Goal: Transaction & Acquisition: Download file/media

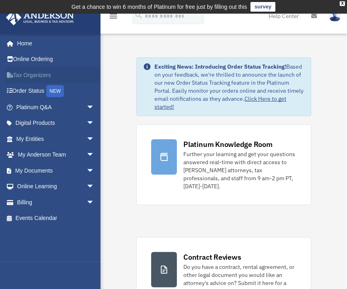
click at [32, 75] on link "Tax Organizers" at bounding box center [56, 75] width 101 height 16
click at [30, 172] on link "My Documents arrow_drop_down" at bounding box center [56, 171] width 101 height 16
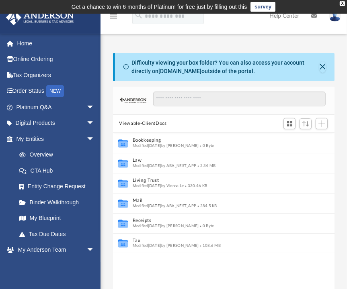
scroll to position [176, 215]
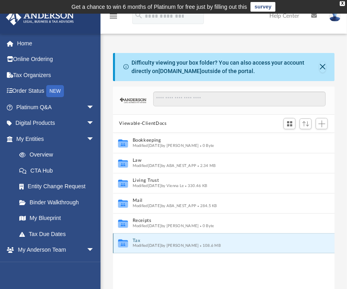
click at [138, 239] on button "Tax" at bounding box center [218, 240] width 172 height 5
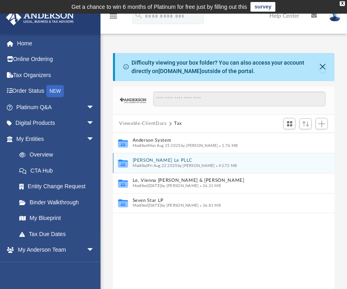
click at [139, 164] on div "Modified Fri Aug 22 2025 by Jasmine Splunge 43.72 MB" at bounding box center [218, 166] width 172 height 5
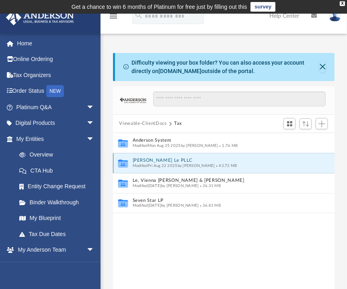
click at [139, 164] on div "Modified Fri Aug 22 2025 by Jasmine Splunge 43.72 MB" at bounding box center [218, 166] width 172 height 5
click at [121, 162] on icon "grid" at bounding box center [123, 165] width 10 height 6
click at [159, 156] on div "Collaborated Folder Edward K. Le PLLC Modified Fri Aug 22 2025 by Jasmine Splun…" at bounding box center [224, 163] width 222 height 20
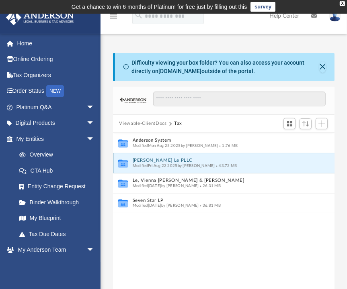
click at [156, 165] on span "Modified Fri Aug 22 2025 by Jasmine Splunge" at bounding box center [173, 166] width 82 height 4
click at [123, 162] on icon "grid" at bounding box center [123, 165] width 10 height 6
click at [41, 74] on link "Tax Organizers" at bounding box center [56, 75] width 101 height 16
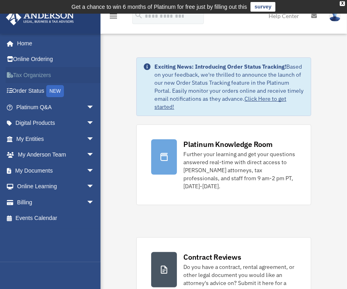
click at [37, 71] on link "Tax Organizers" at bounding box center [56, 75] width 101 height 16
click at [86, 170] on span "arrow_drop_down" at bounding box center [94, 171] width 16 height 16
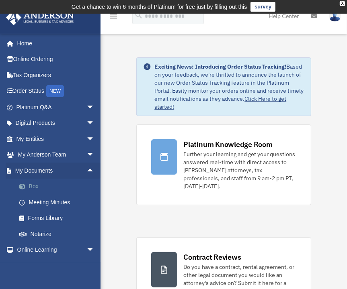
click at [37, 187] on link "Box" at bounding box center [58, 187] width 95 height 16
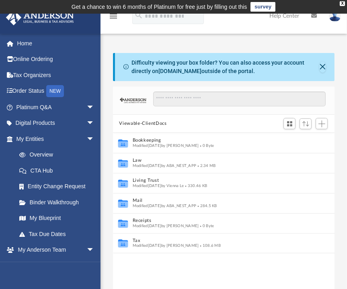
scroll to position [176, 215]
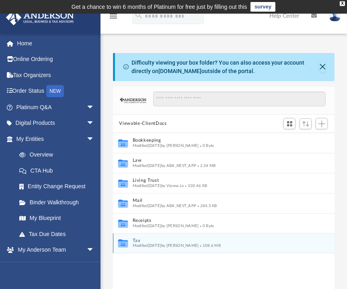
click at [135, 239] on button "Tax" at bounding box center [218, 240] width 172 height 5
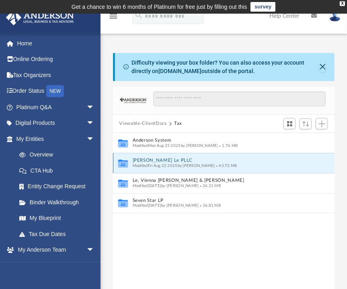
click at [135, 160] on button "Edward K. Le PLLC" at bounding box center [218, 160] width 172 height 5
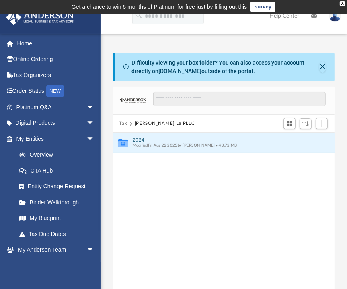
click at [135, 139] on button "2024" at bounding box center [218, 140] width 172 height 5
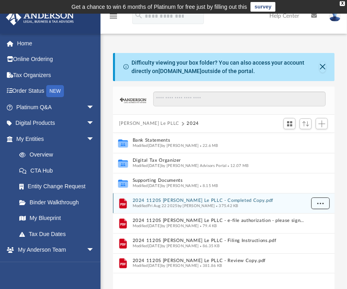
click at [318, 203] on span "More options" at bounding box center [320, 203] width 6 height 4
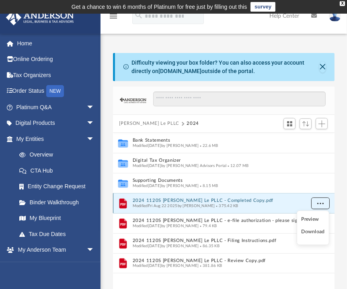
click at [317, 204] on span "More options" at bounding box center [320, 203] width 6 height 4
click at [320, 204] on span "More options" at bounding box center [320, 203] width 6 height 4
click at [313, 233] on li "Download" at bounding box center [312, 232] width 23 height 8
click at [317, 201] on span "More options" at bounding box center [320, 203] width 6 height 4
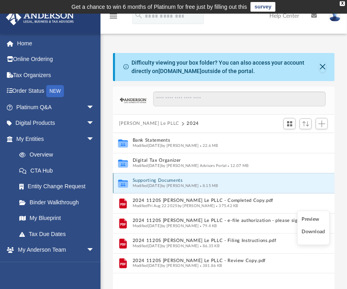
click at [161, 182] on button "Supporting Documents" at bounding box center [218, 180] width 172 height 5
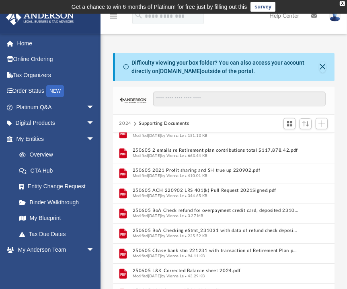
scroll to position [0, 0]
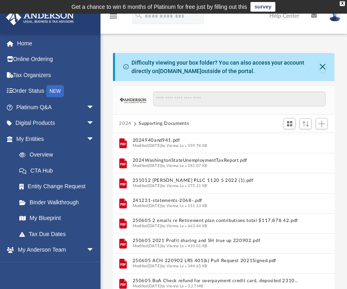
click at [280, 19] on link "Help Center" at bounding box center [284, 16] width 42 height 32
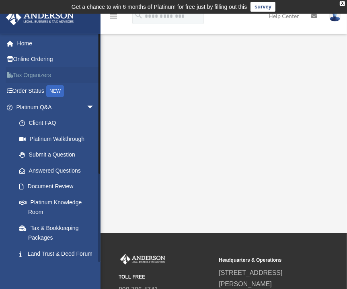
click at [43, 71] on link "Tax Organizers" at bounding box center [56, 75] width 101 height 16
